Goal: Task Accomplishment & Management: Manage account settings

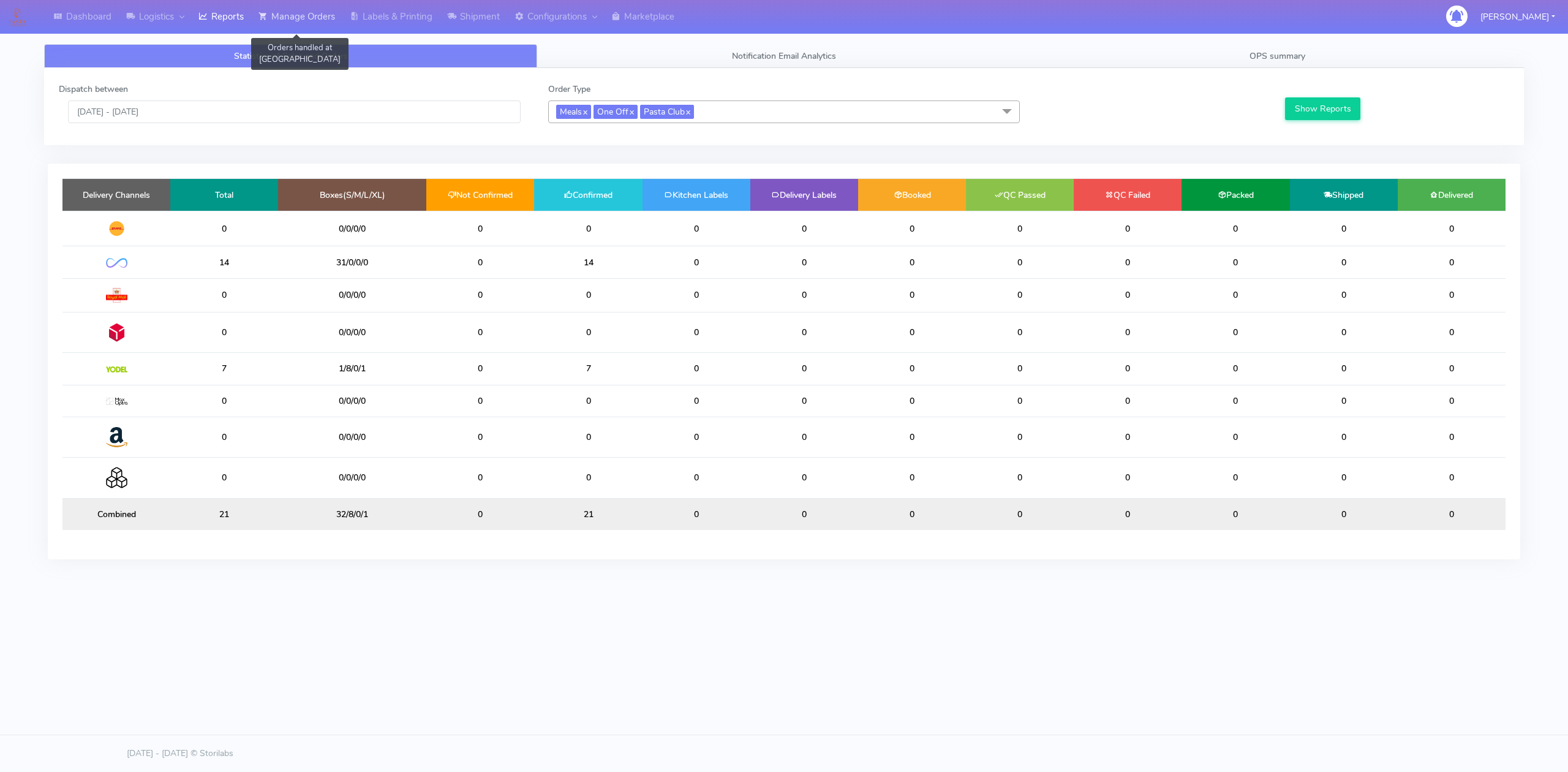
click at [295, 20] on link "Manage Orders" at bounding box center [297, 17] width 92 height 34
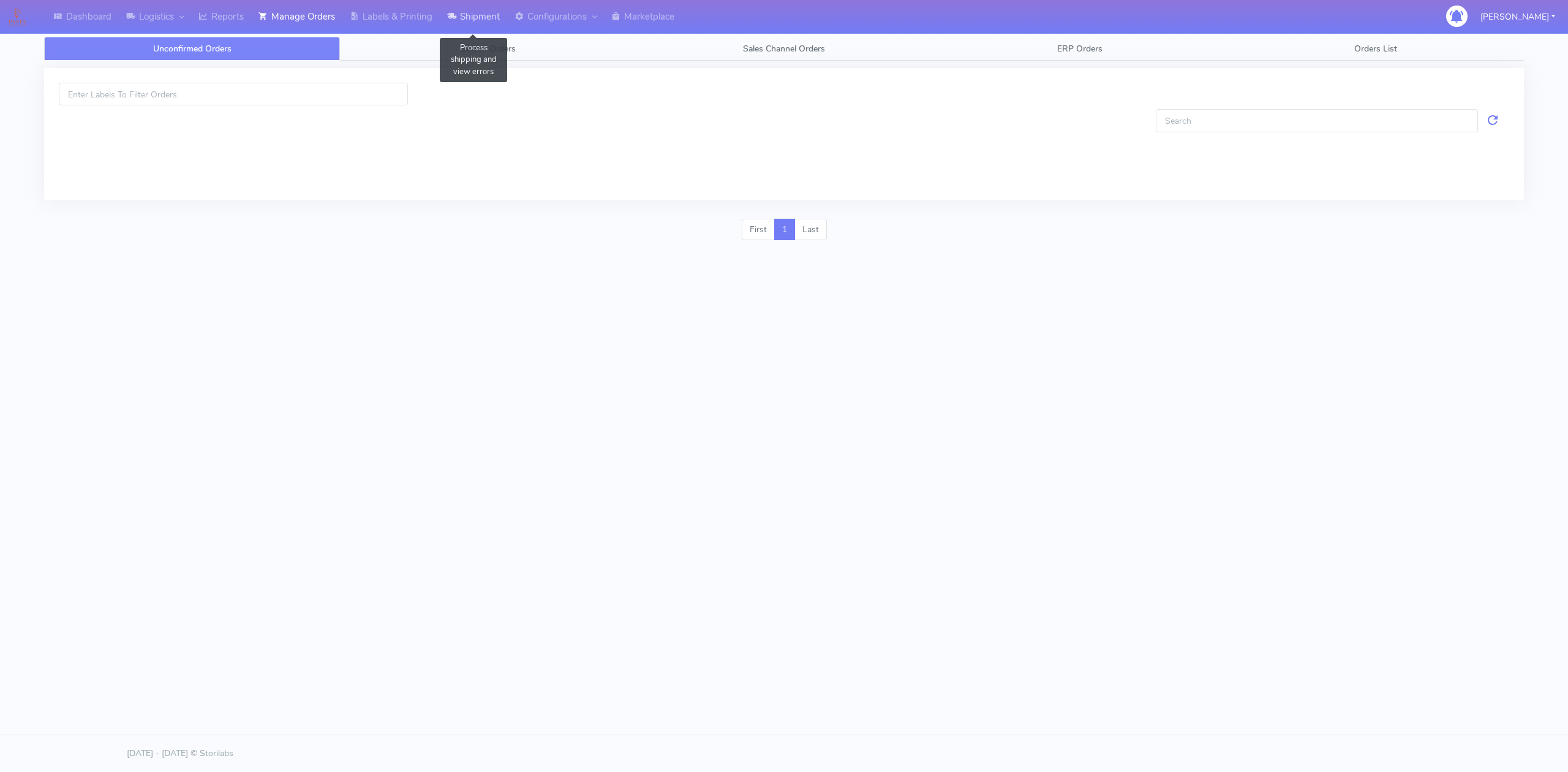
click at [472, 14] on link "Shipment" at bounding box center [474, 17] width 67 height 34
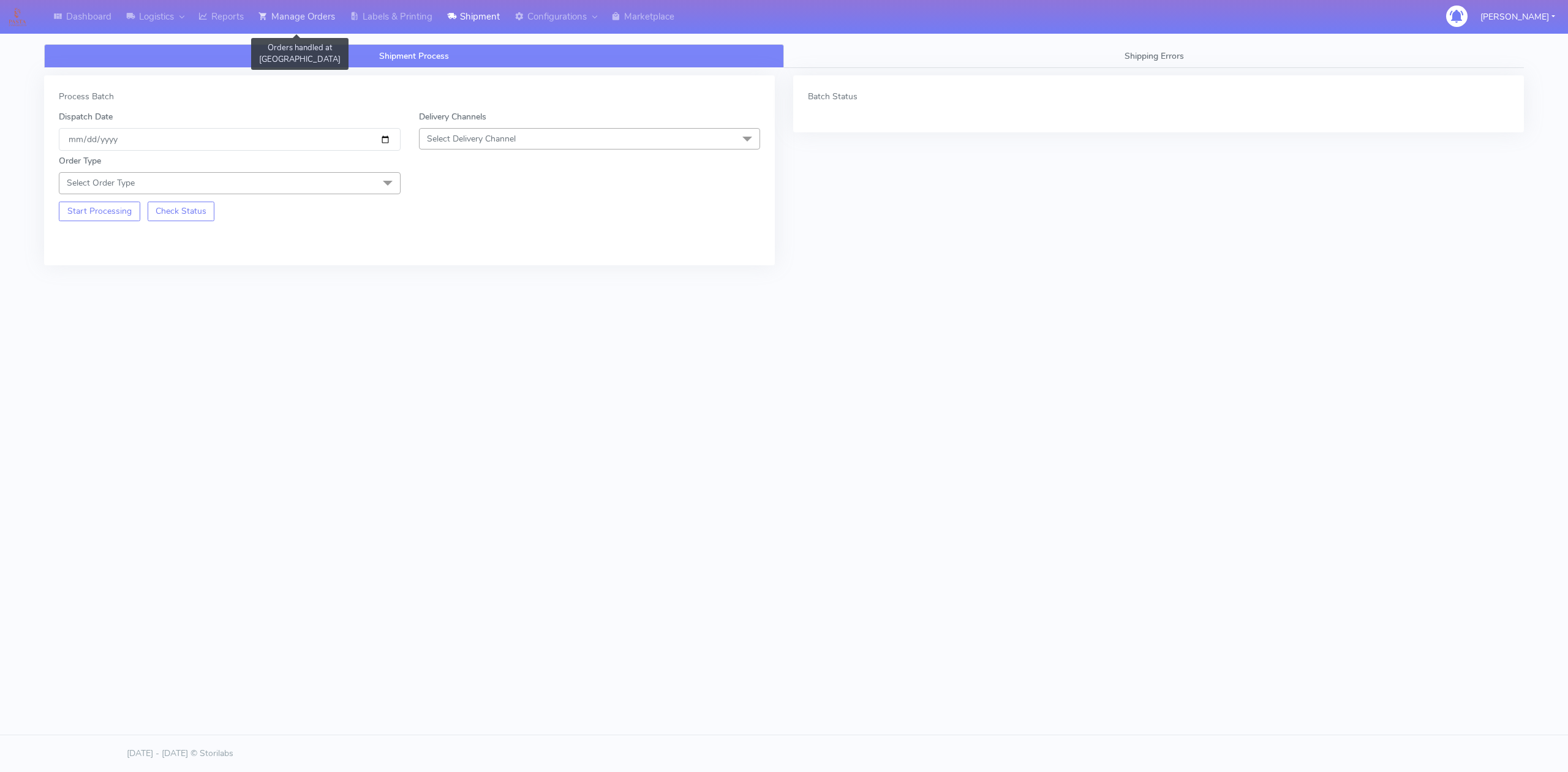
click at [295, 14] on link "Manage Orders" at bounding box center [297, 17] width 92 height 34
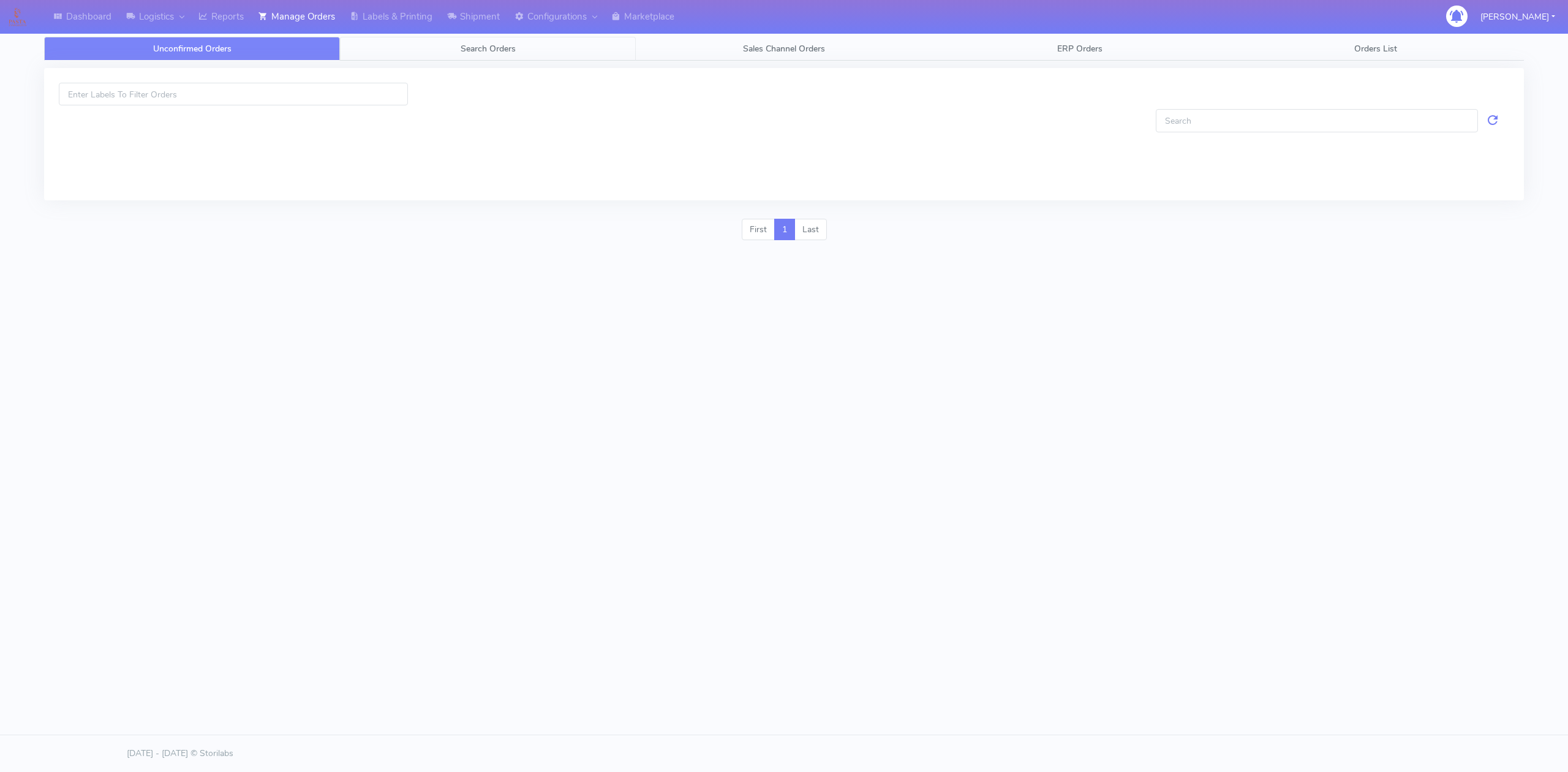
click at [430, 52] on link "Search Orders" at bounding box center [488, 48] width 296 height 24
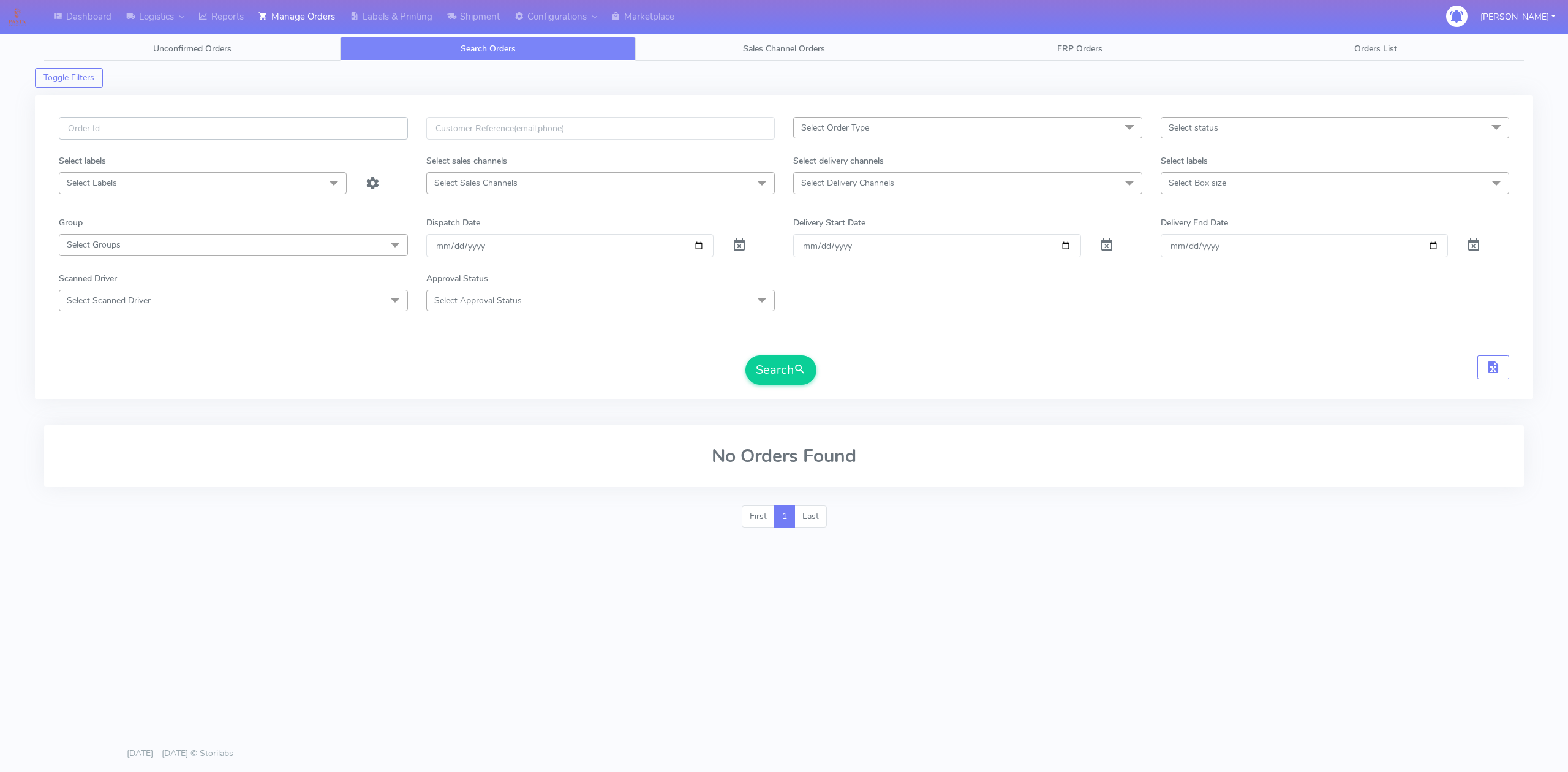
click at [253, 136] on input "text" at bounding box center [233, 128] width 349 height 23
paste input "#1629730"
type input "#1629730"
click at [738, 242] on span at bounding box center [739, 247] width 14 height 12
click at [770, 371] on button "Search" at bounding box center [781, 370] width 71 height 30
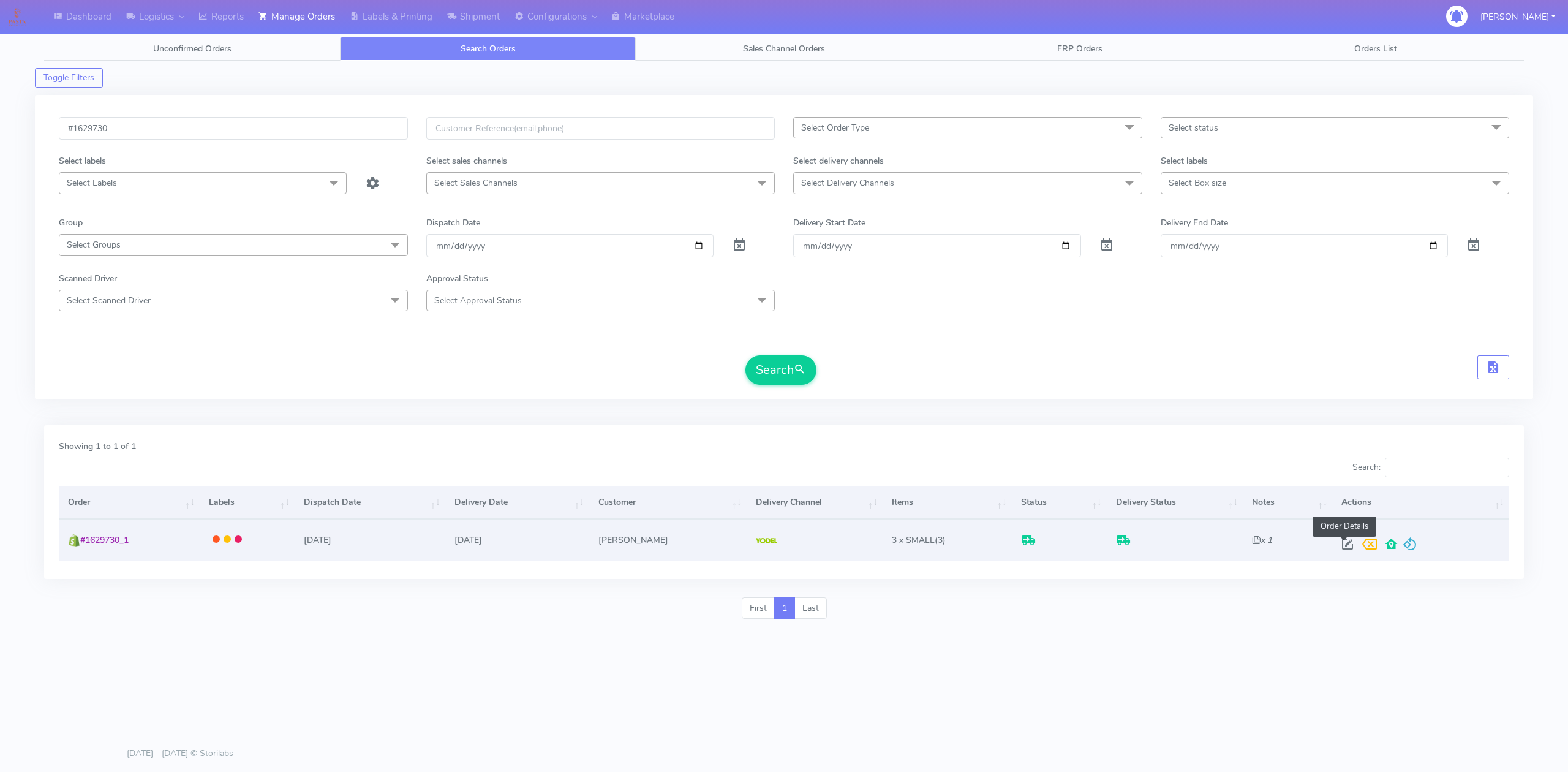
click at [1343, 541] on span at bounding box center [1348, 547] width 22 height 12
select select "5"
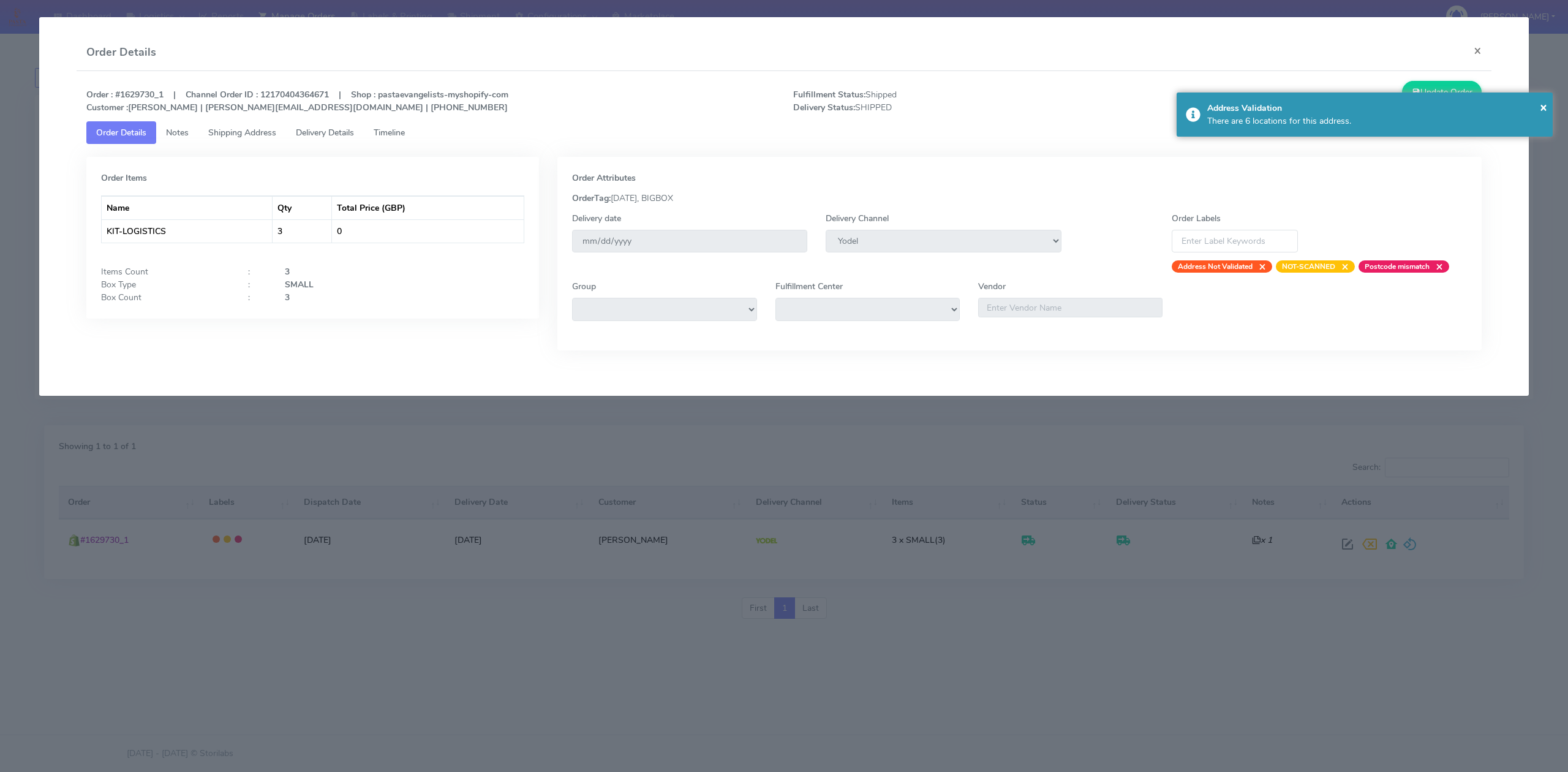
click at [259, 138] on span "Shipping Address" at bounding box center [242, 132] width 68 height 12
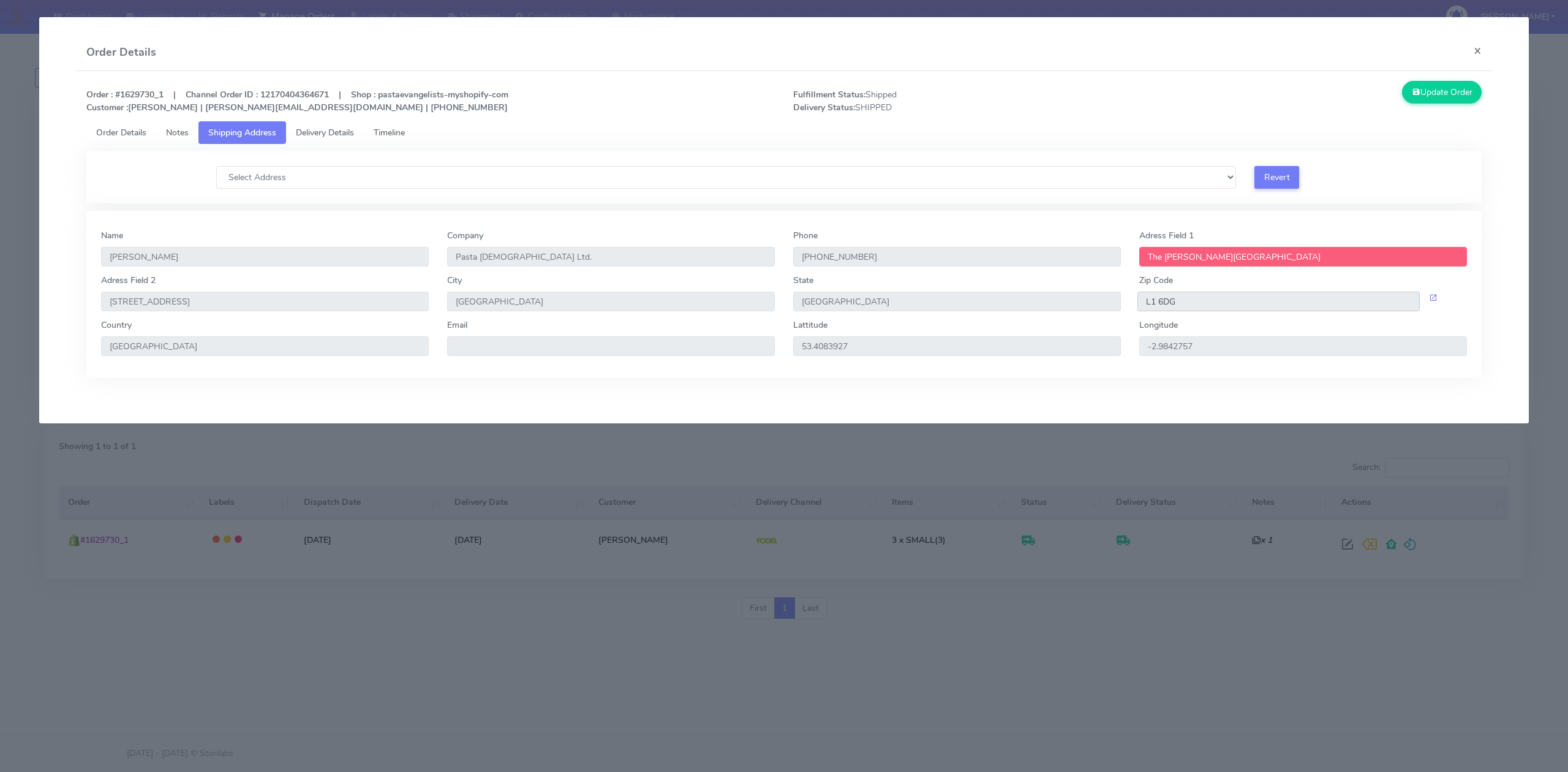
drag, startPoint x: 1188, startPoint y: 298, endPoint x: 1100, endPoint y: 298, distance: 88.0
click at [1103, 299] on div "Adress Field 2 [STREET_ADDRESS]" at bounding box center [783, 296] width 1384 height 45
click at [386, 132] on span "Timeline" at bounding box center [389, 132] width 31 height 12
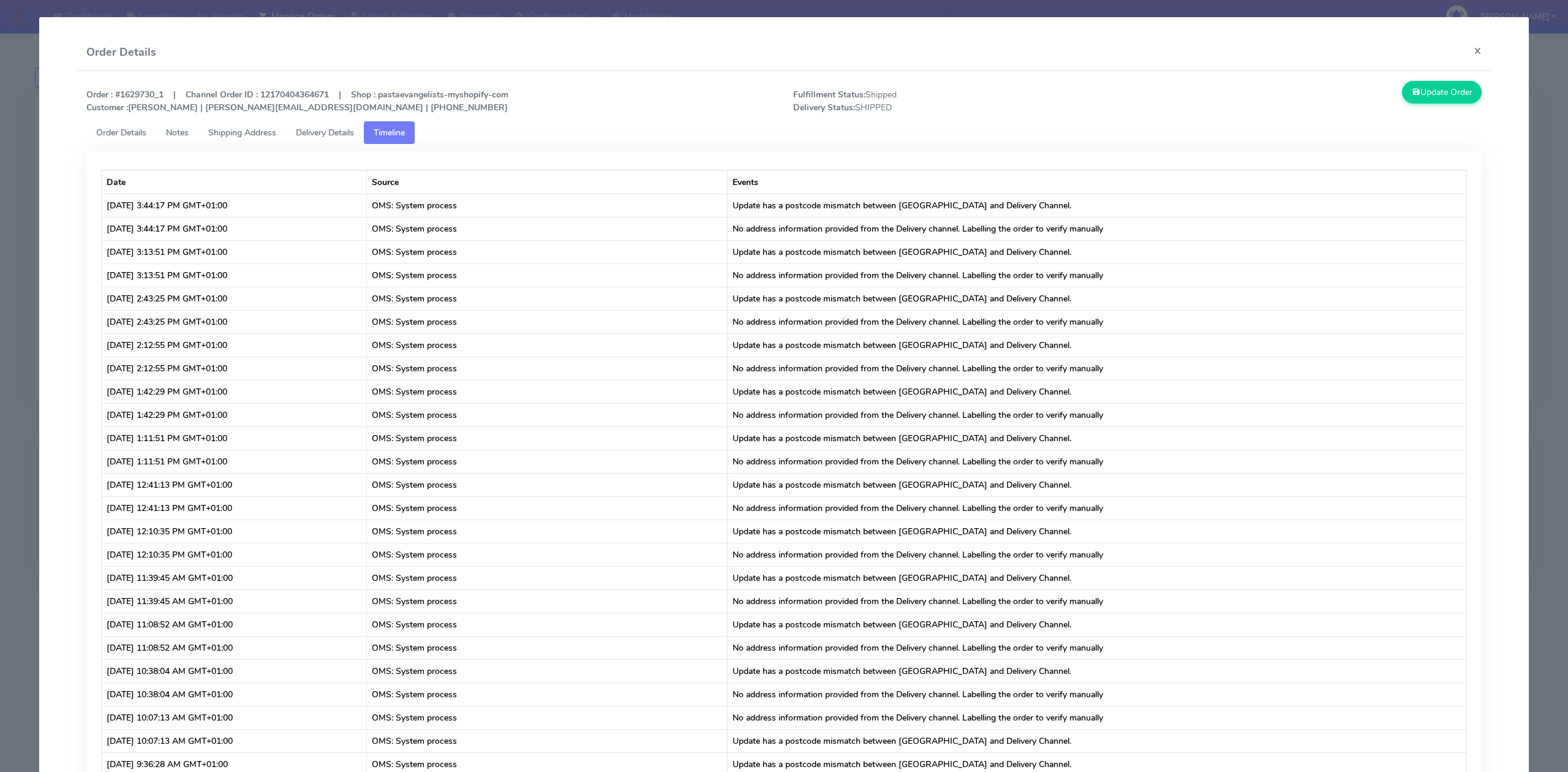
click at [353, 136] on span "Delivery Details" at bounding box center [325, 132] width 59 height 12
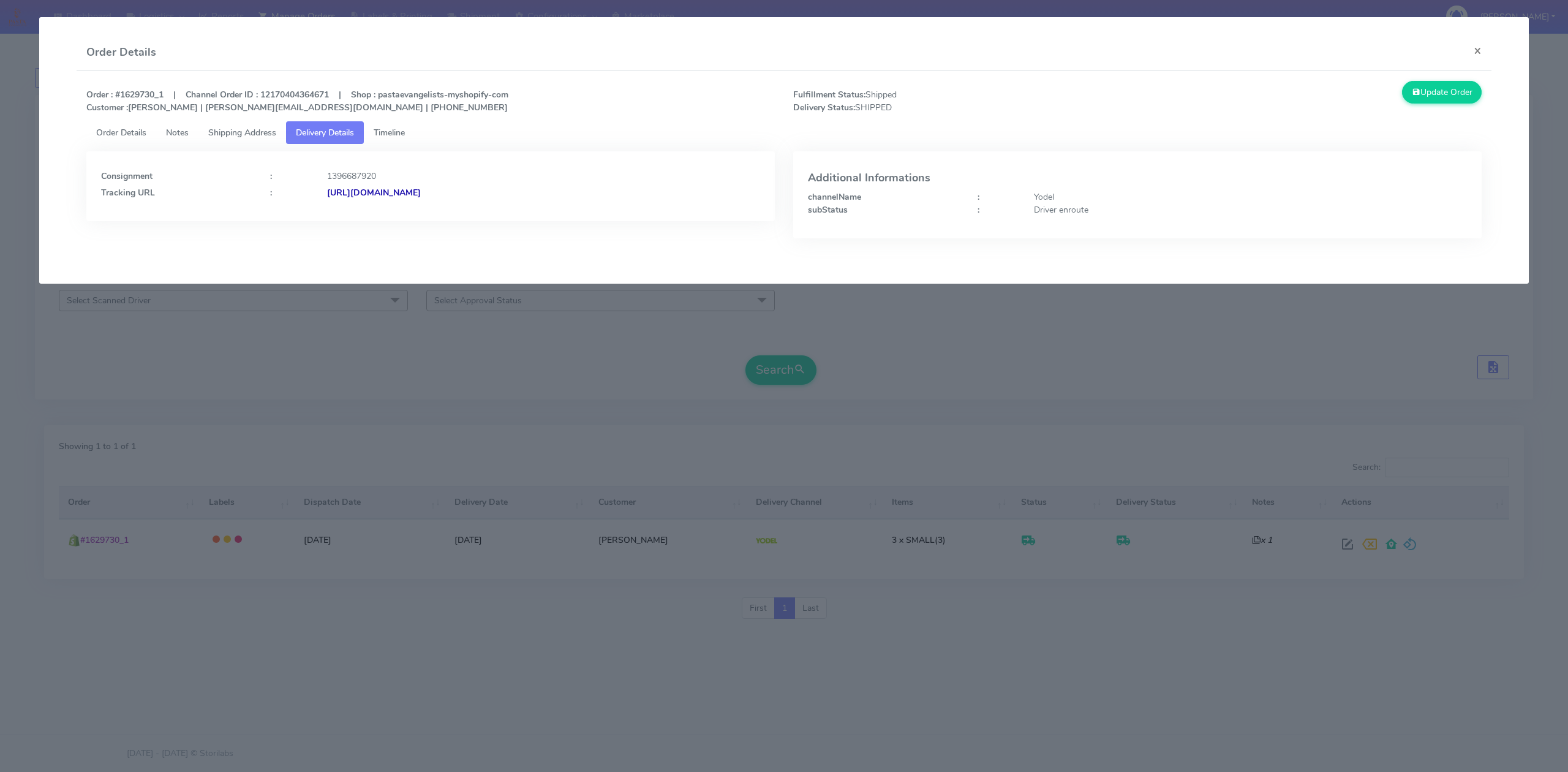
click at [369, 189] on strong "[URL][DOMAIN_NAME]" at bounding box center [374, 192] width 94 height 12
